Goal: Information Seeking & Learning: Learn about a topic

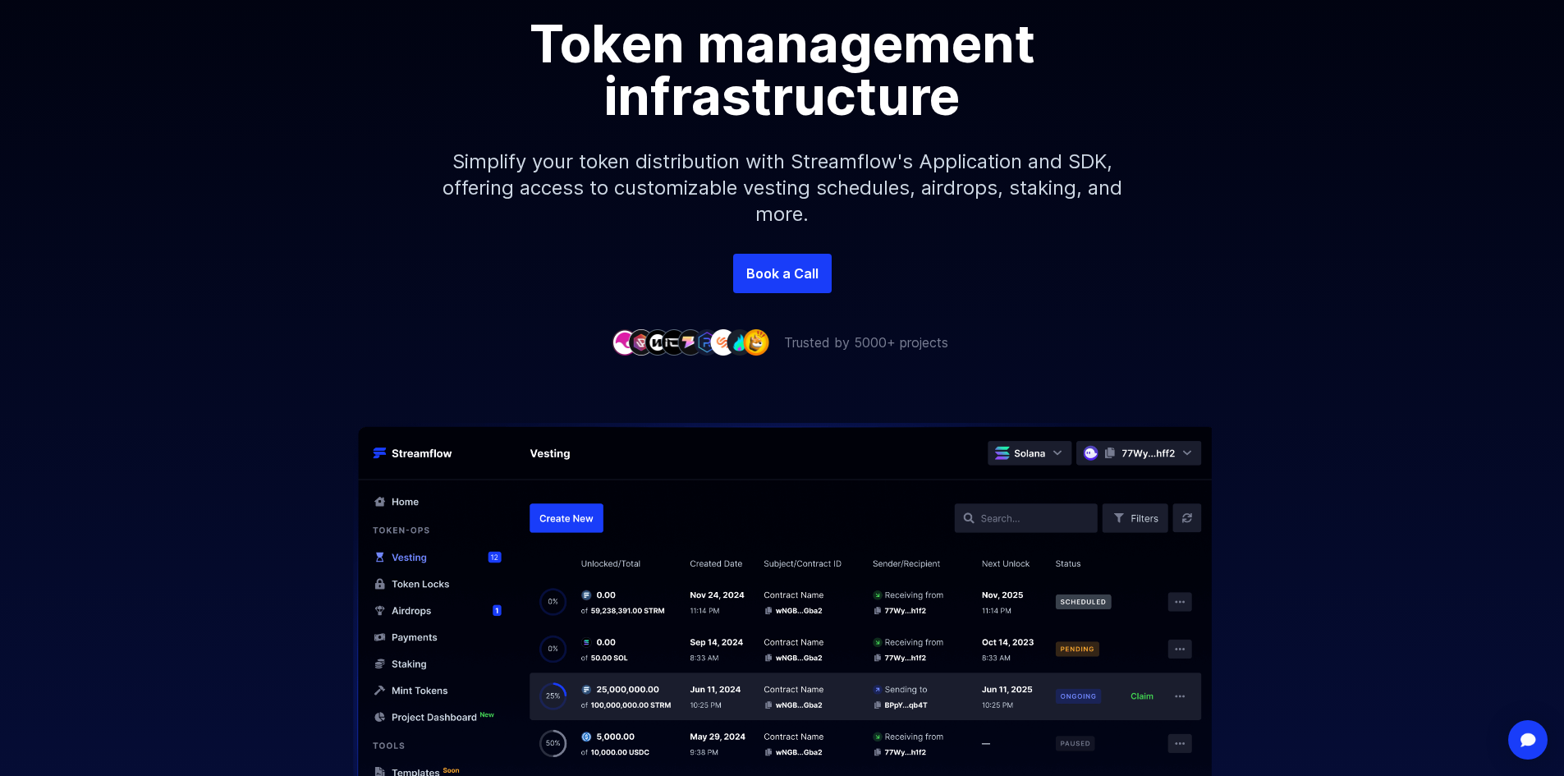
scroll to position [328, 0]
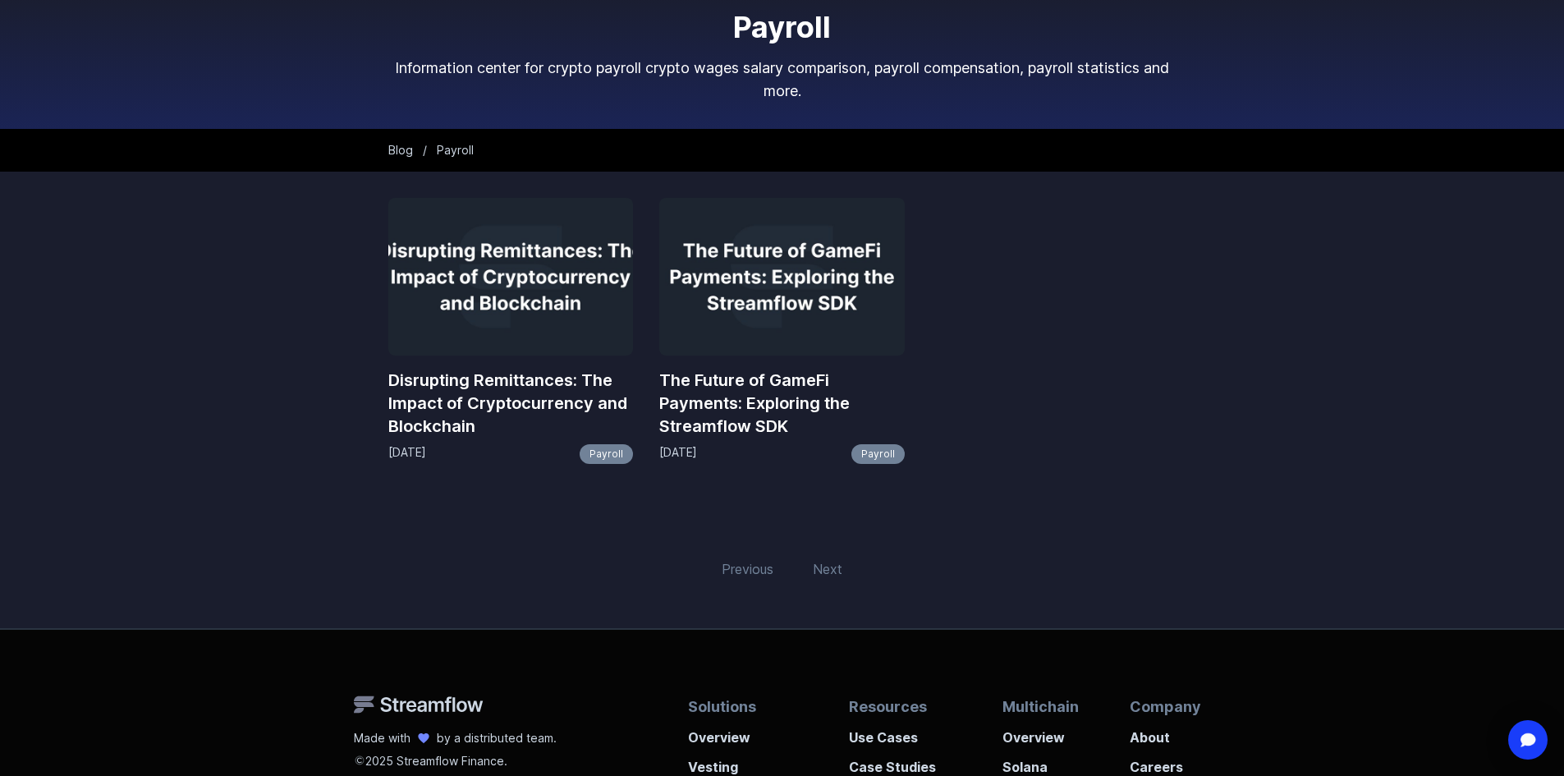
scroll to position [164, 0]
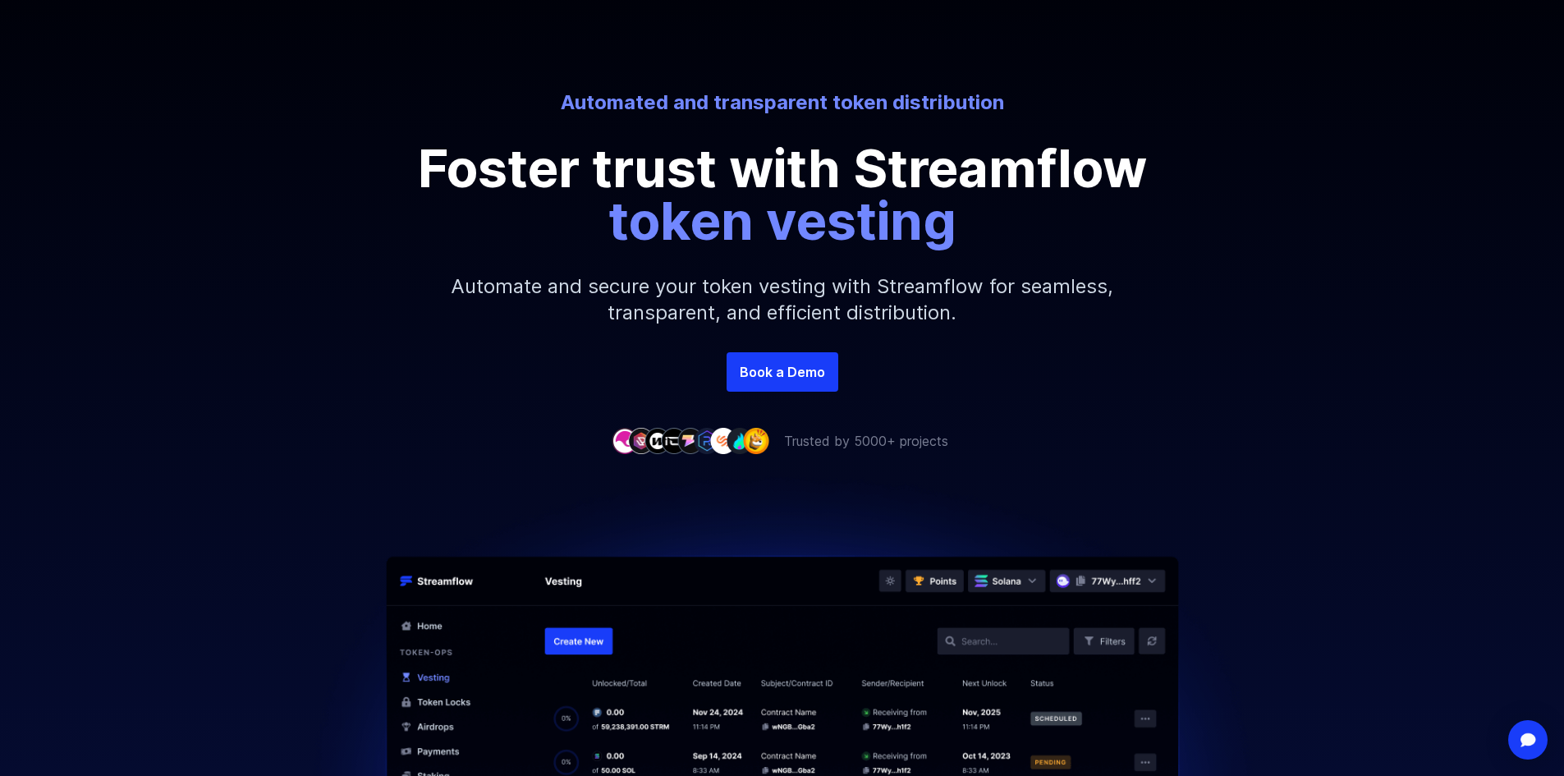
scroll to position [164, 0]
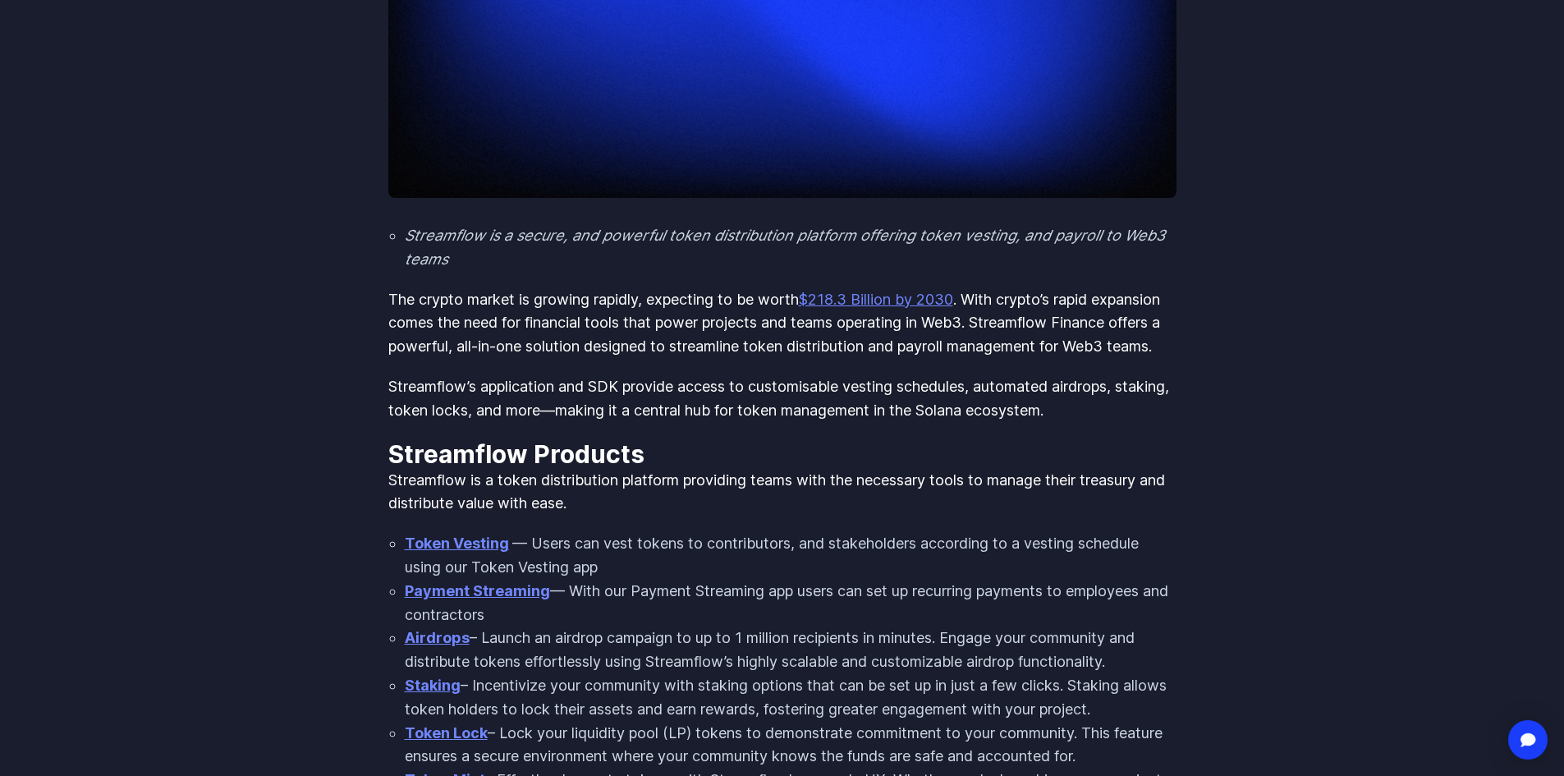
scroll to position [575, 0]
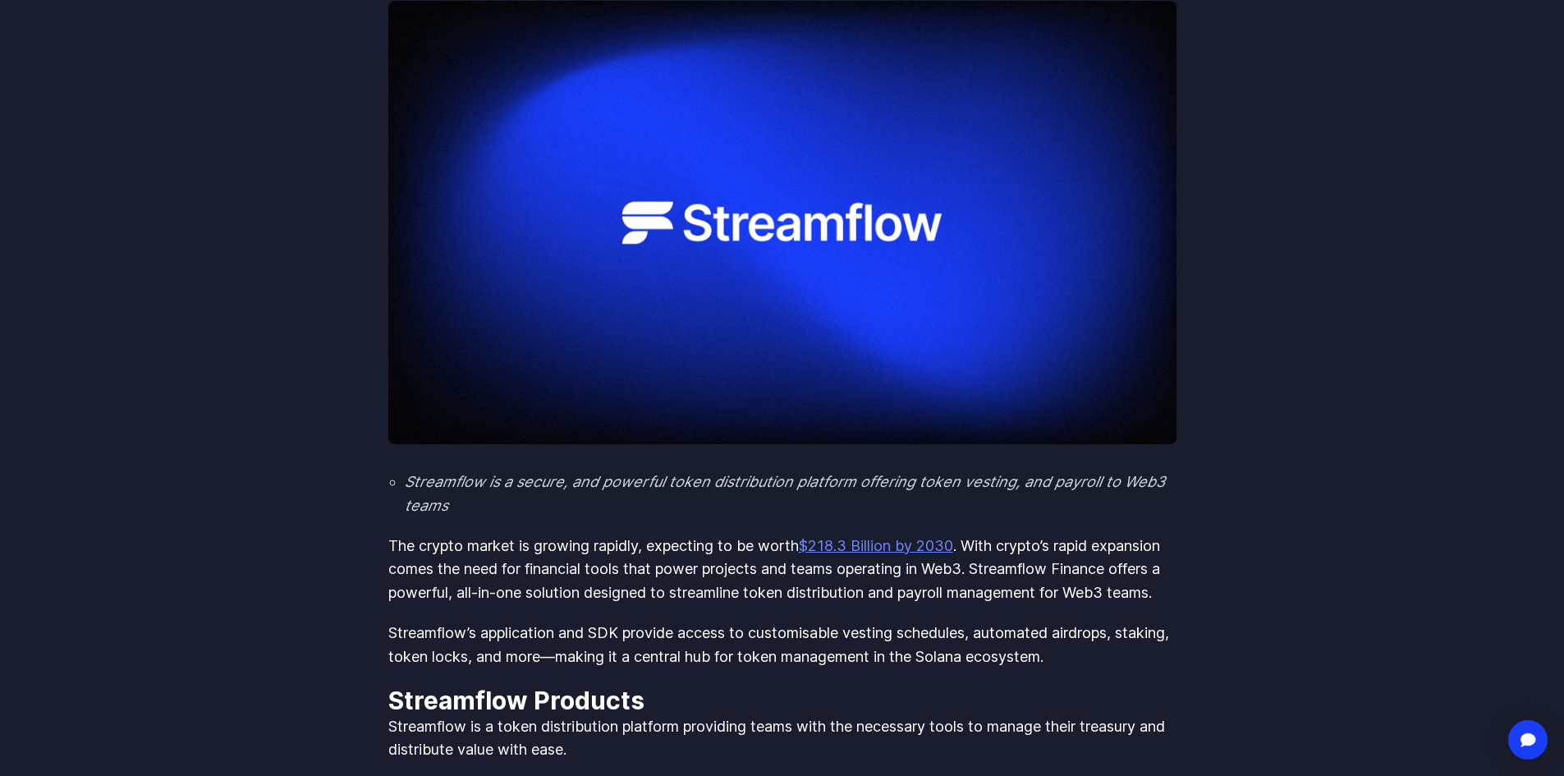
scroll to position [328, 0]
